Goal: Task Accomplishment & Management: Use online tool/utility

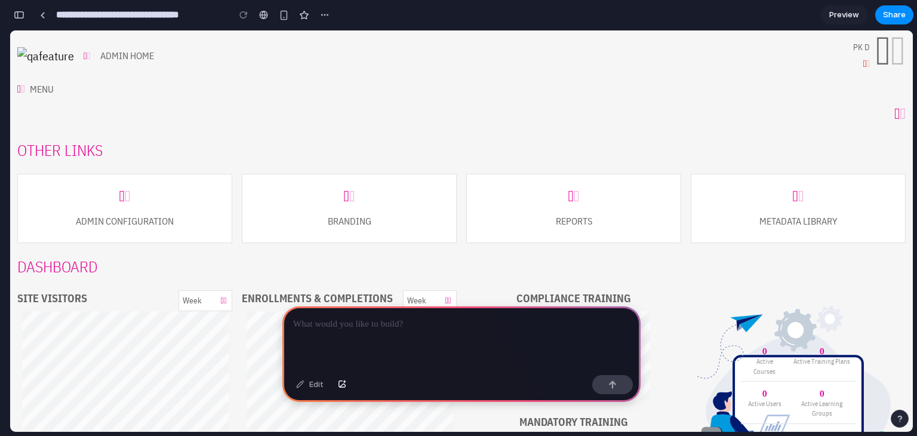
click at [26, 93] on icon at bounding box center [22, 89] width 8 height 11
click at [27, 93] on icon at bounding box center [26, 89] width 8 height 11
click at [47, 91] on div "Menu" at bounding box center [42, 89] width 24 height 14
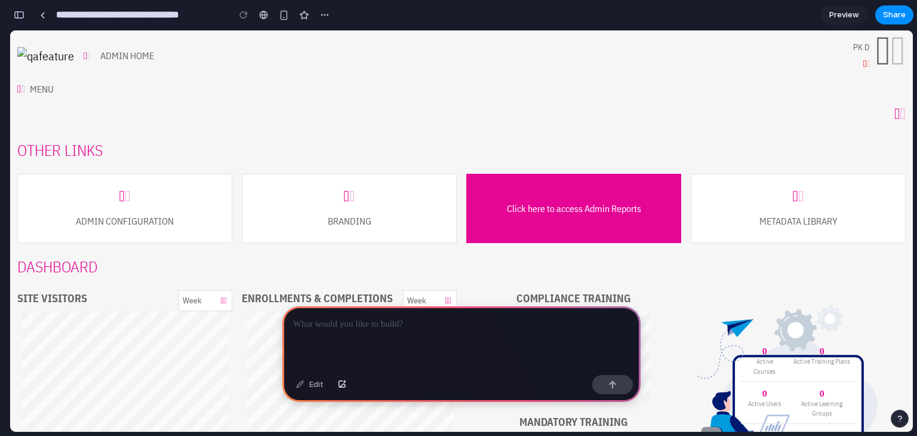
click at [618, 178] on div "Click here to access Admin Reports" at bounding box center [573, 208] width 215 height 69
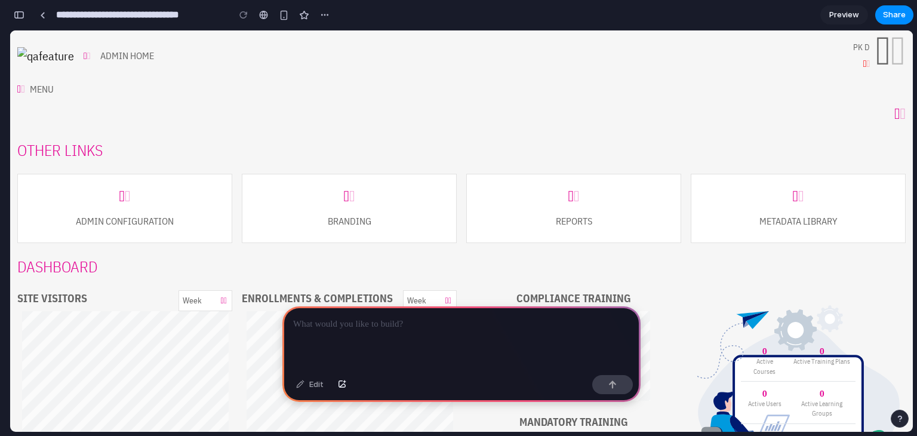
click at [379, 335] on div at bounding box center [461, 338] width 358 height 64
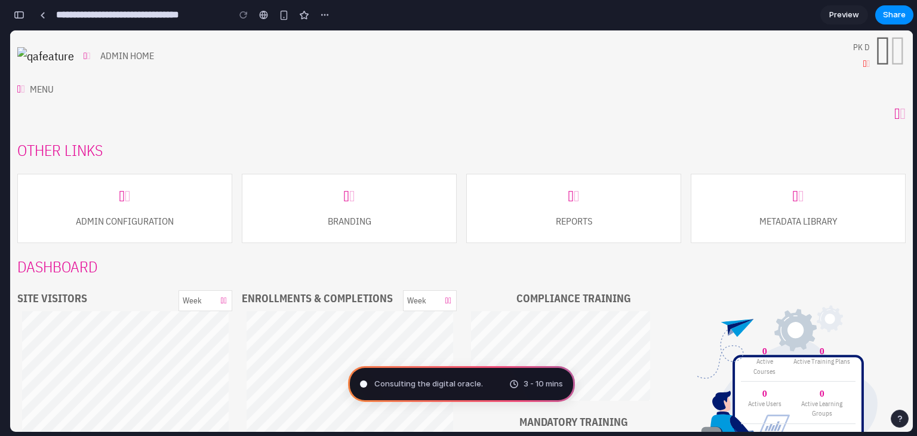
click at [411, 382] on span "Consulting the digital oracle ." at bounding box center [428, 384] width 109 height 12
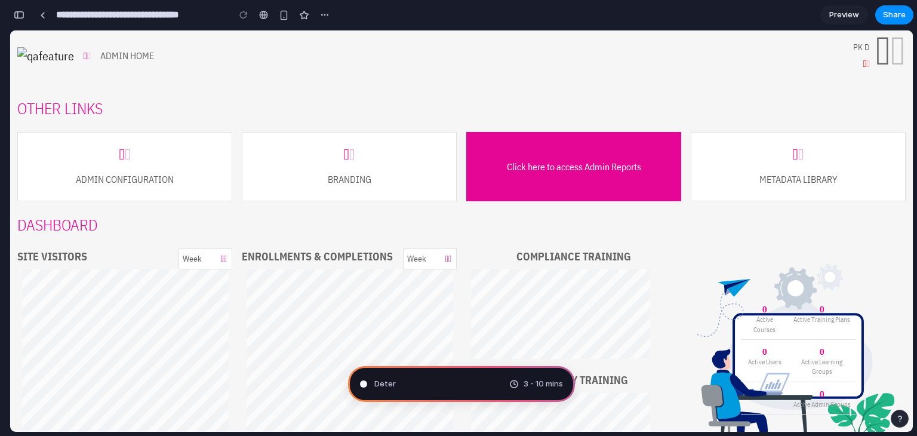
scroll to position [60, 0]
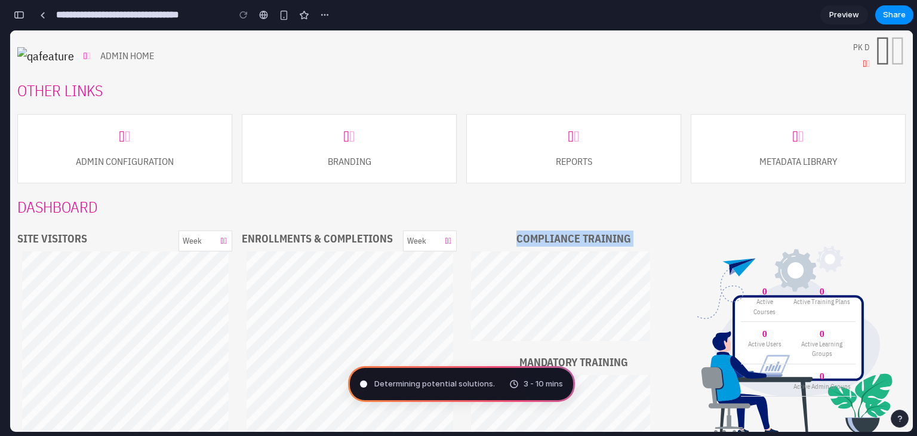
drag, startPoint x: 478, startPoint y: 235, endPoint x: 637, endPoint y: 248, distance: 158.8
click at [637, 248] on div "Compliance Training" at bounding box center [573, 290] width 215 height 119
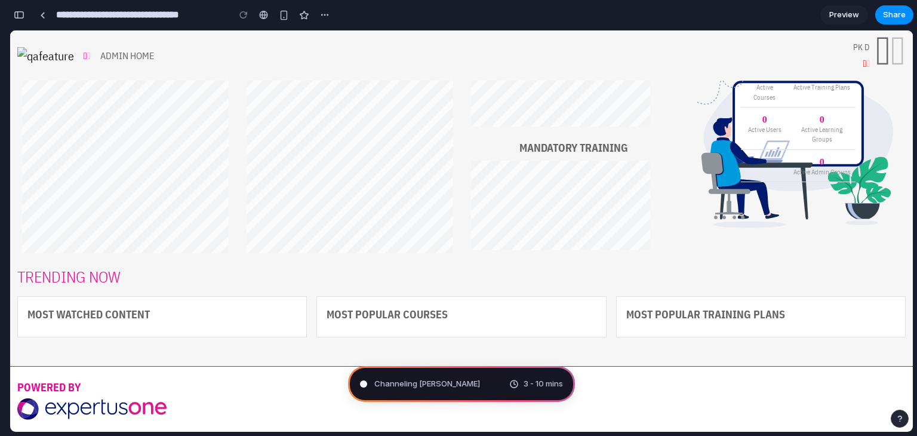
scroll to position [281, 0]
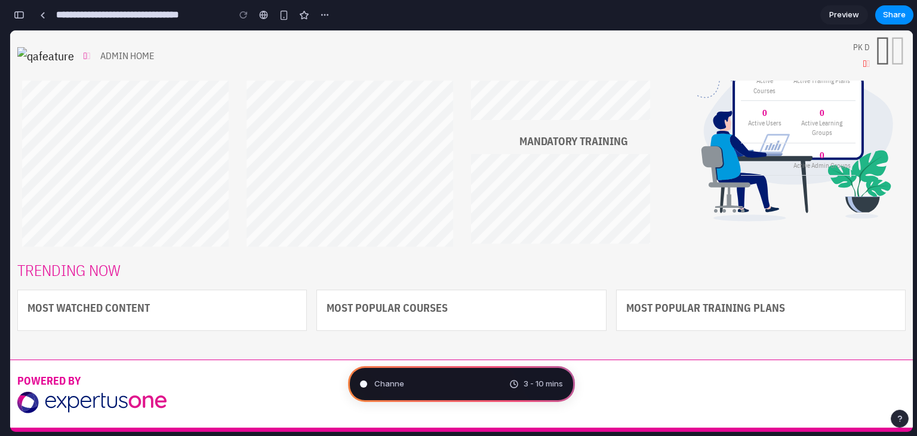
click at [850, 13] on span "Preview" at bounding box center [845, 15] width 30 height 12
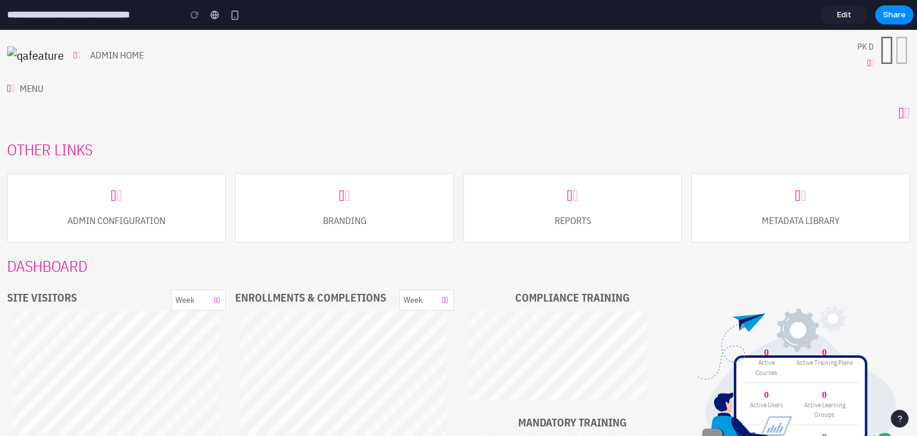
click at [841, 17] on span "Edit" at bounding box center [844, 15] width 14 height 12
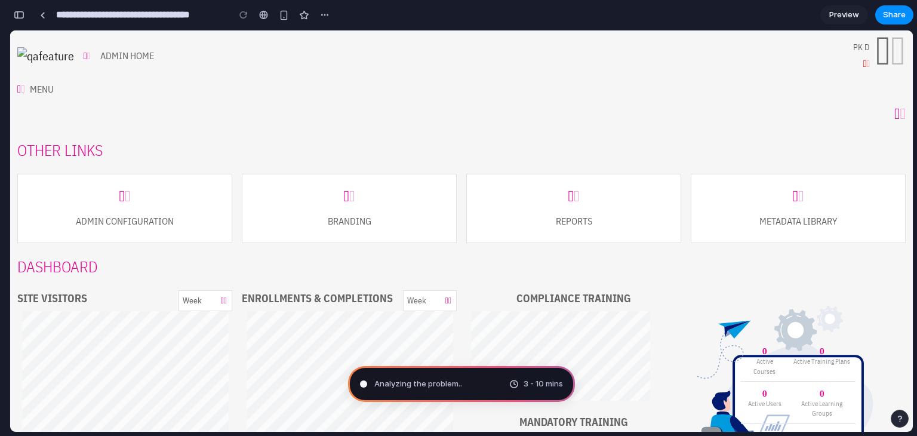
type input "**********"
click at [393, 384] on span "Evaluating the request ." at bounding box center [418, 384] width 88 height 12
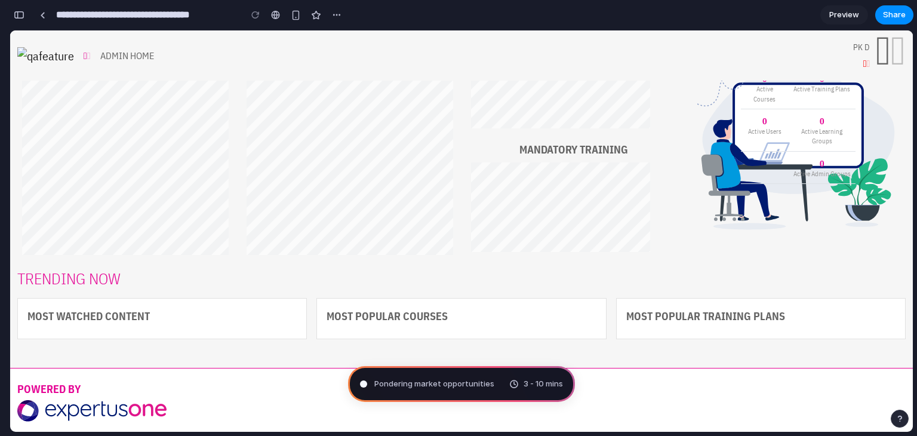
scroll to position [0, 0]
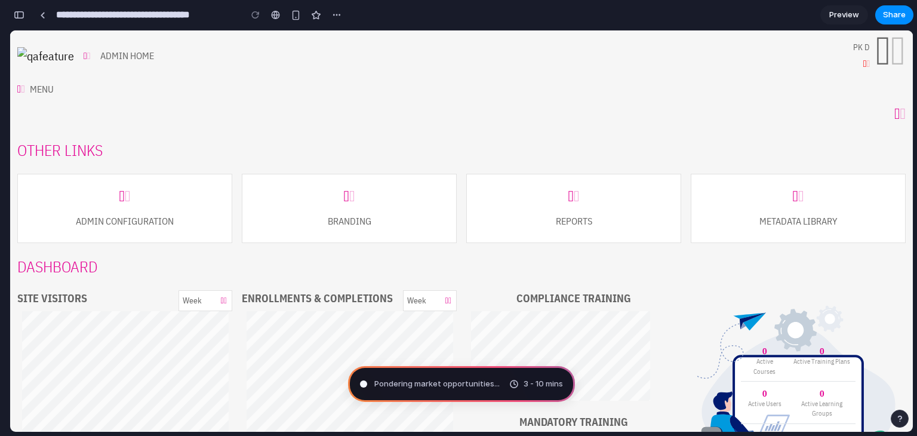
click at [585, 229] on div "Reports" at bounding box center [573, 208] width 215 height 69
click at [572, 195] on icon at bounding box center [574, 197] width 11 height 16
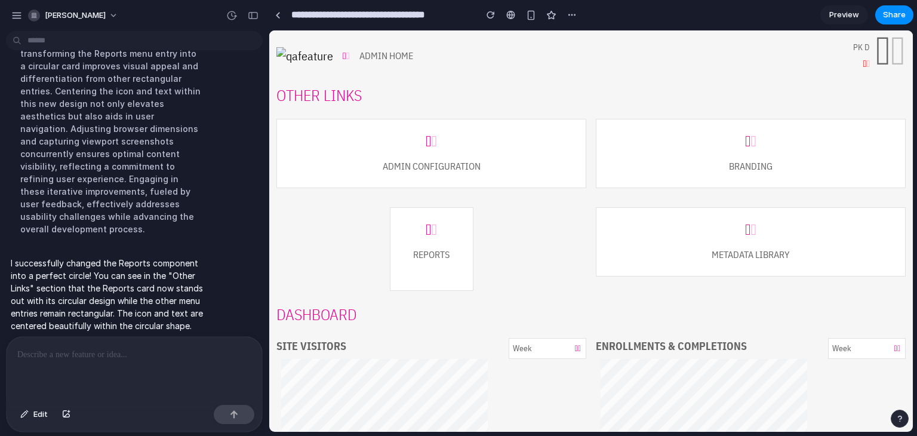
scroll to position [5, 0]
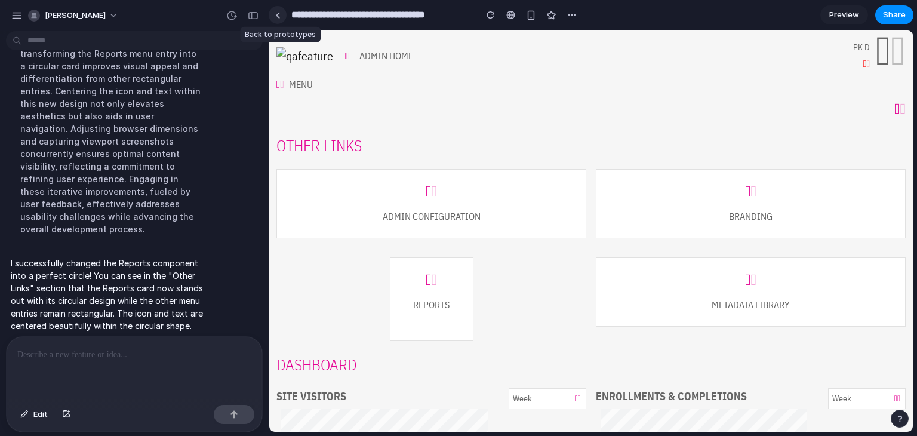
click at [279, 16] on div at bounding box center [277, 15] width 5 height 7
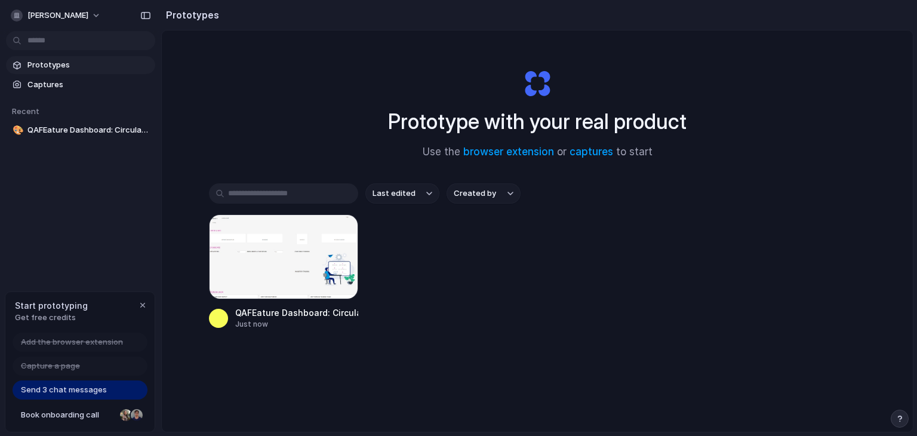
drag, startPoint x: 487, startPoint y: 56, endPoint x: 605, endPoint y: 106, distance: 128.5
click at [605, 106] on div "Prototype with your real product Use the browser extension or captures to start" at bounding box center [538, 109] width 478 height 129
